Goal: Find specific page/section: Find specific page/section

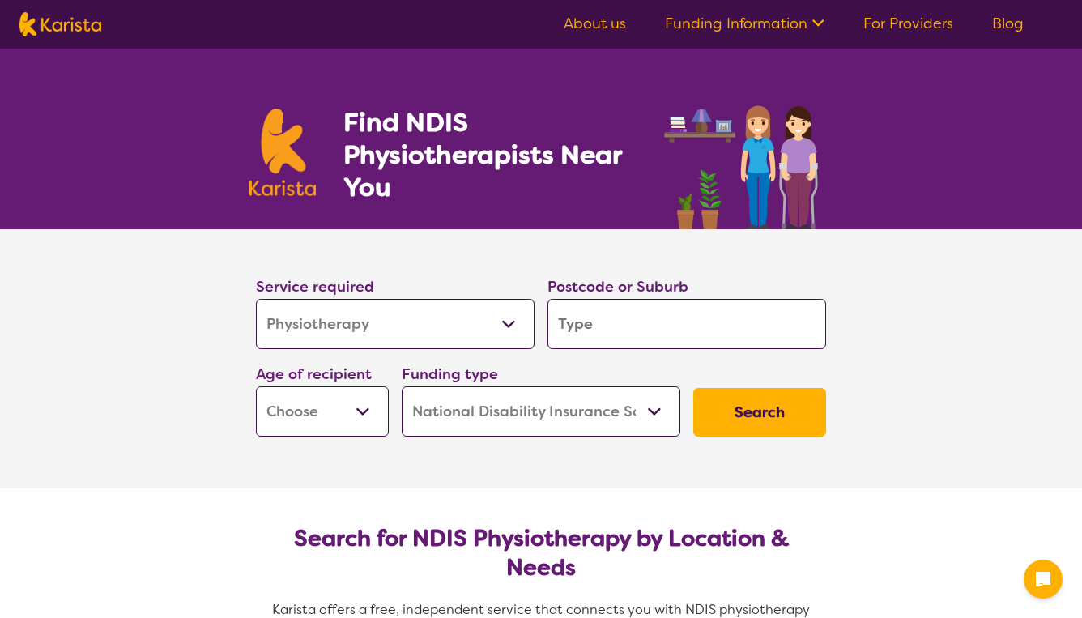
select select "Physiotherapy"
select select "NDIS"
select select "Physiotherapy"
select select "NDIS"
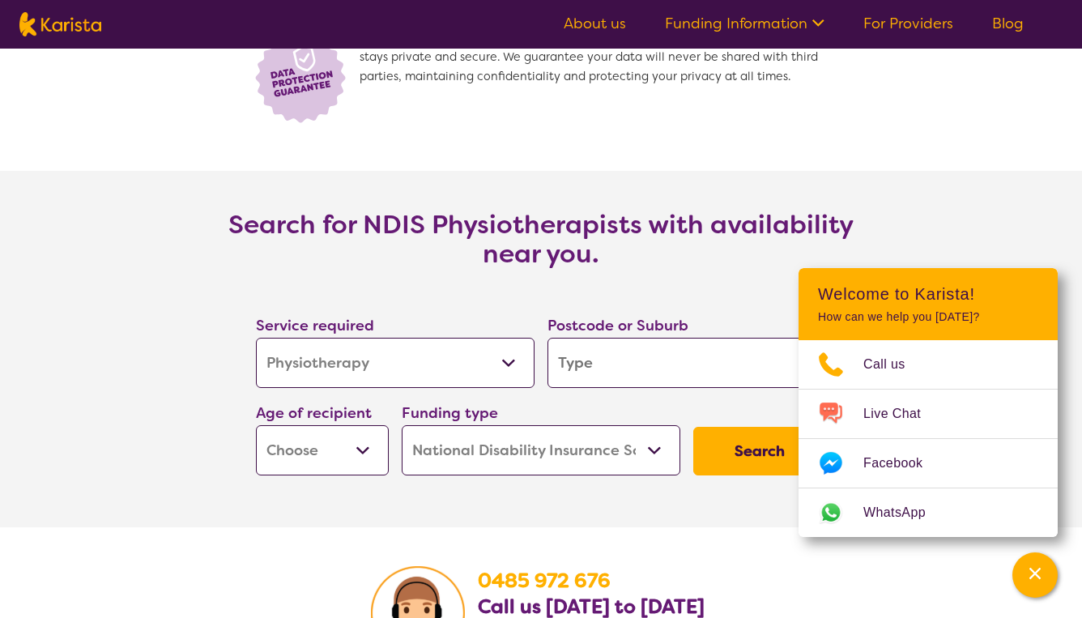
scroll to position [2603, 0]
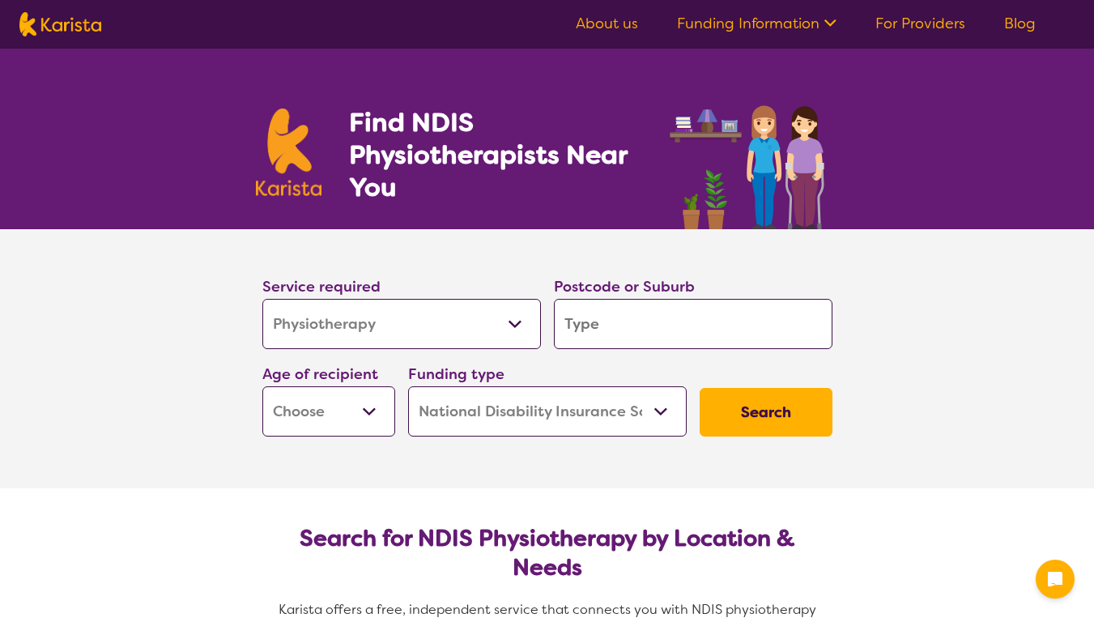
select select "Physiotherapy"
select select "NDIS"
select select "Physiotherapy"
select select "NDIS"
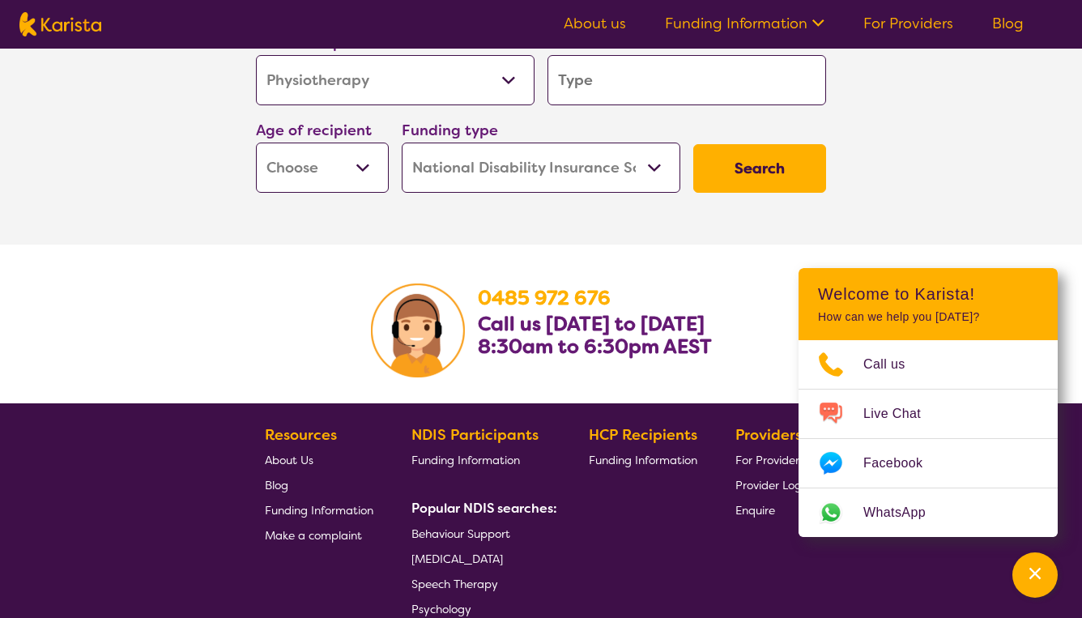
scroll to position [2593, 0]
